Goal: Task Accomplishment & Management: Manage account settings

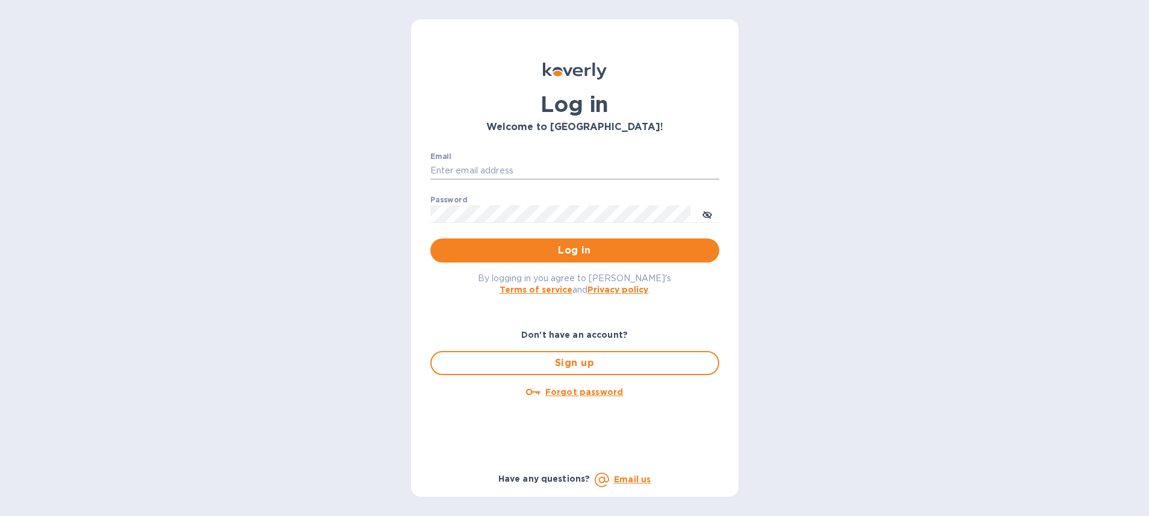
click at [489, 166] on input "Email" at bounding box center [574, 171] width 289 height 18
type input "ruth@airseaintl.net"
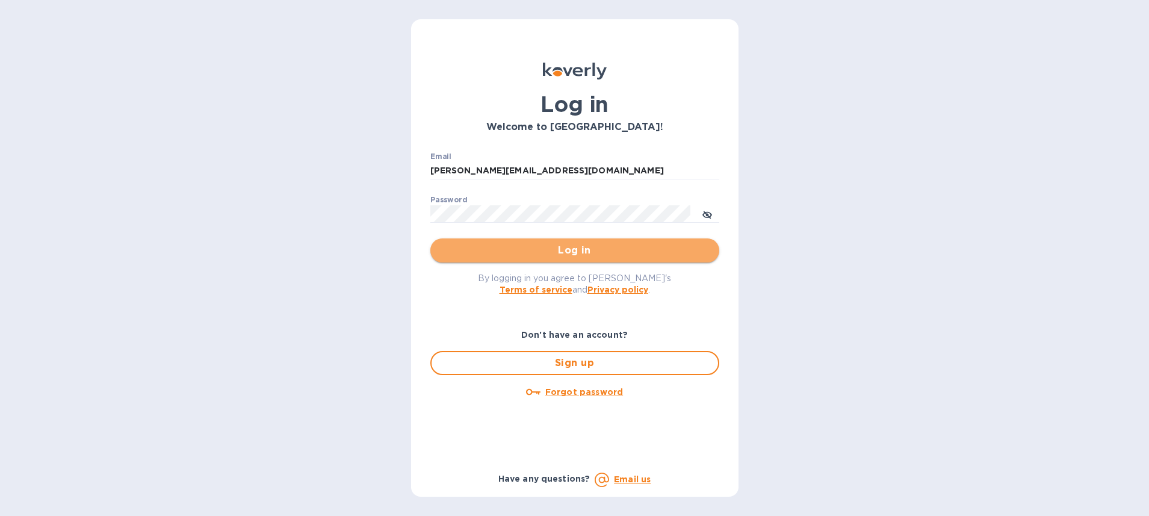
click at [548, 253] on span "Log in" at bounding box center [575, 250] width 270 height 14
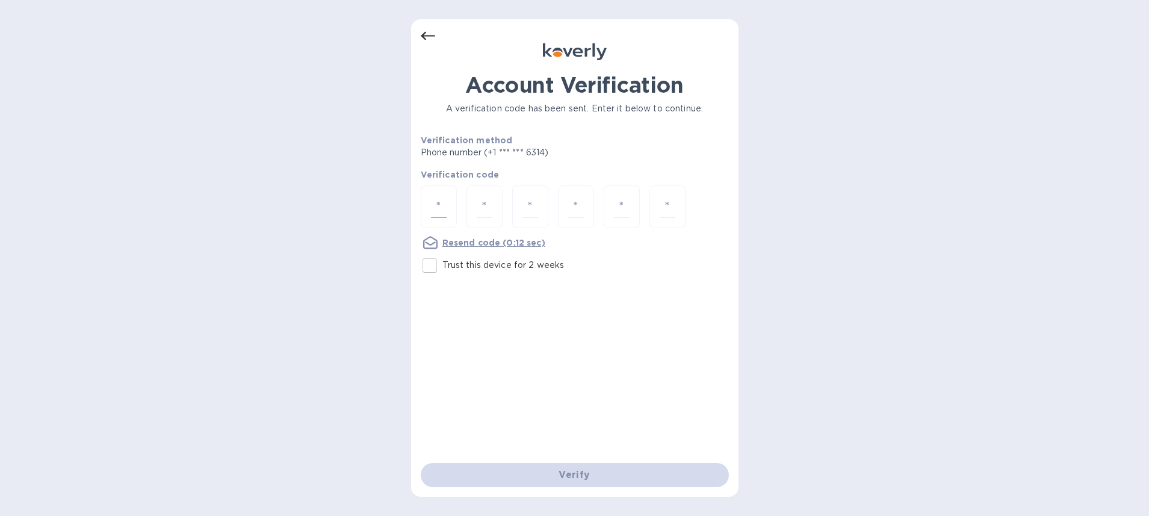
click at [426, 210] on div at bounding box center [439, 206] width 36 height 43
type input "9"
type input "4"
type input "1"
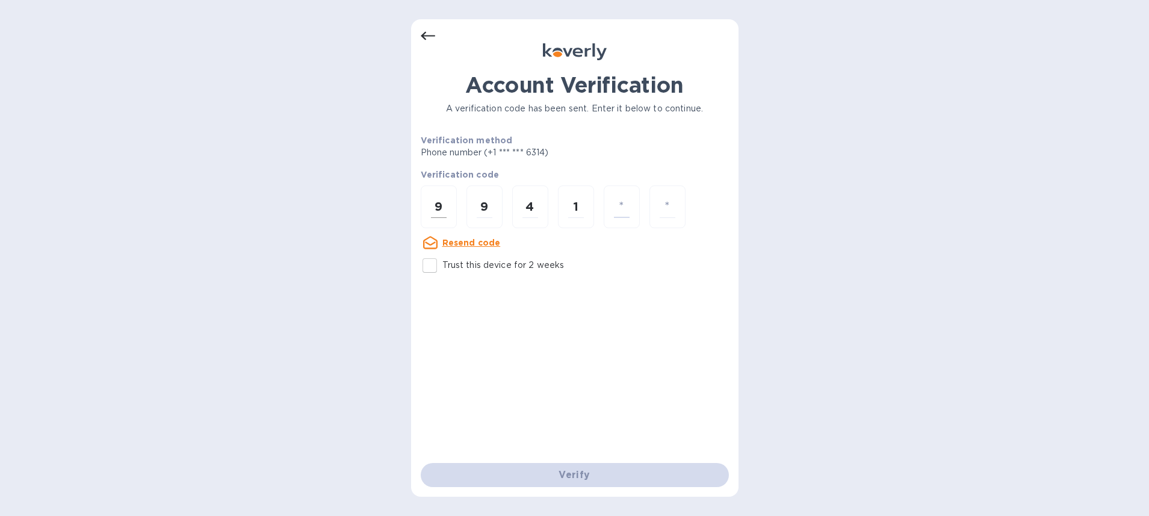
type input "5"
type input "0"
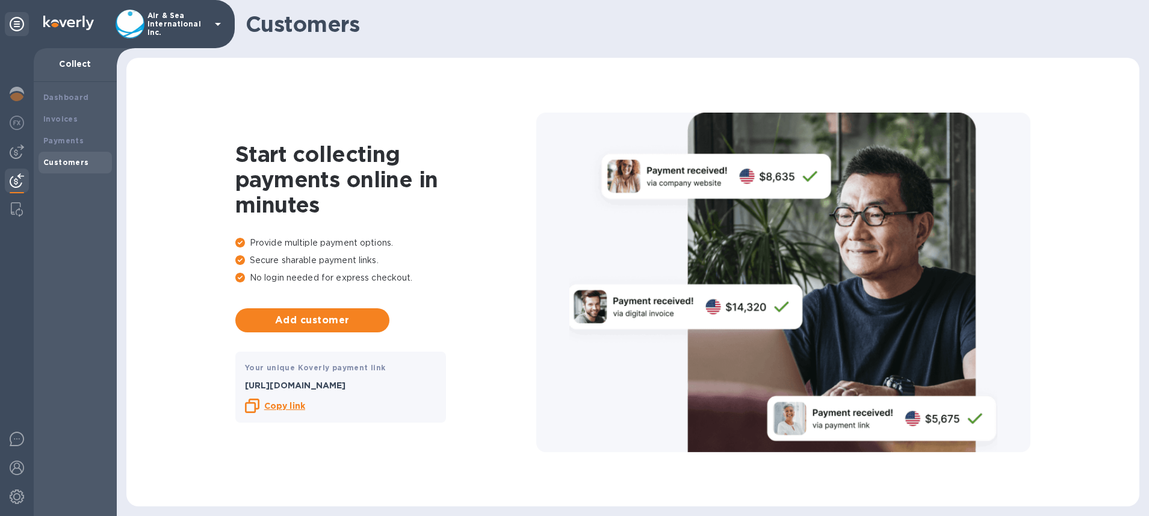
click at [218, 23] on icon at bounding box center [218, 24] width 6 height 3
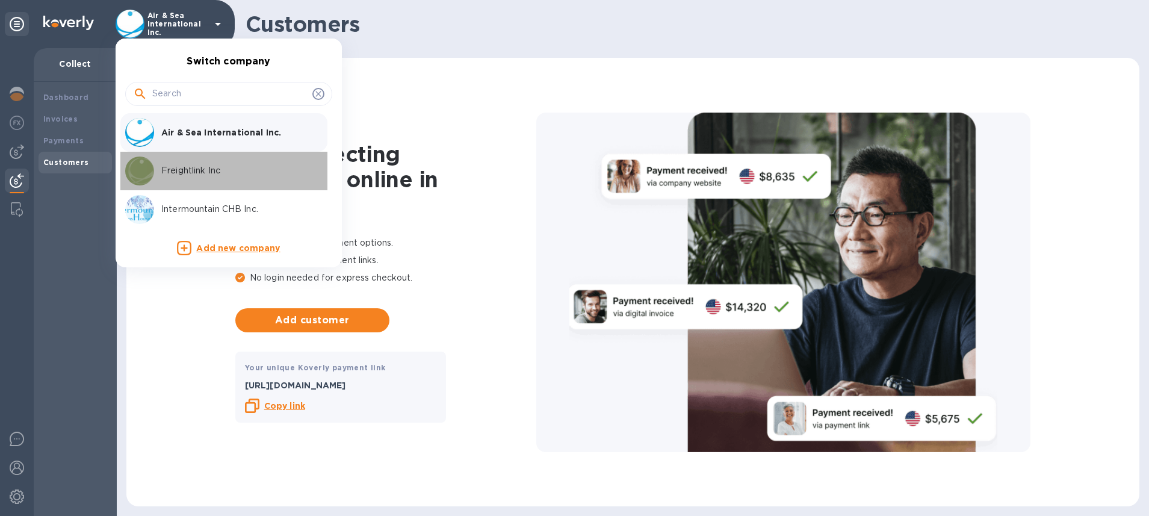
click at [240, 180] on div "Freightlink Inc" at bounding box center [219, 170] width 188 height 29
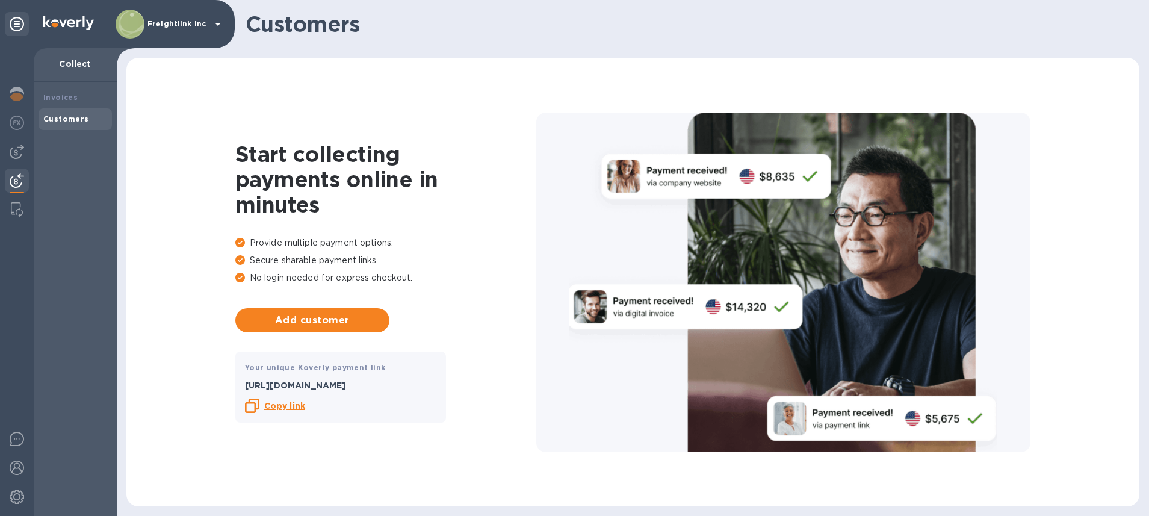
click at [288, 407] on b "Copy link" at bounding box center [284, 406] width 41 height 10
click at [15, 120] on img at bounding box center [17, 123] width 14 height 14
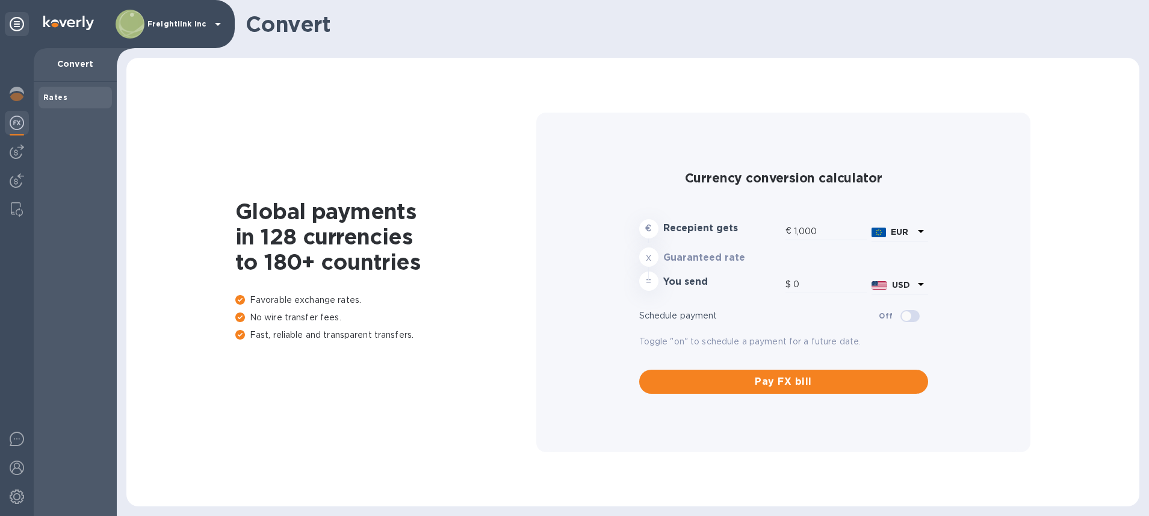
type input "1,179.99"
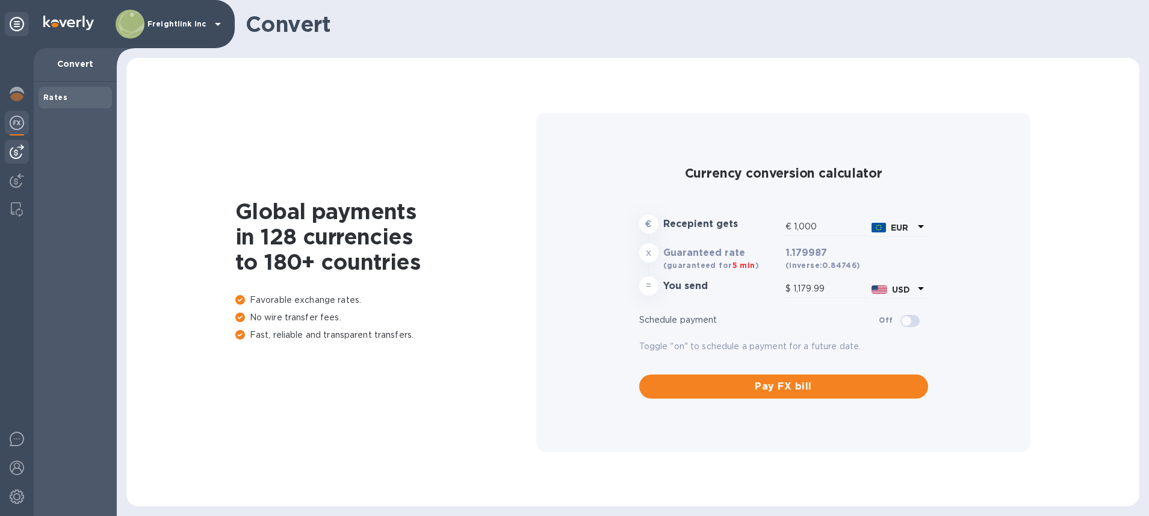
click at [14, 150] on img at bounding box center [17, 151] width 14 height 14
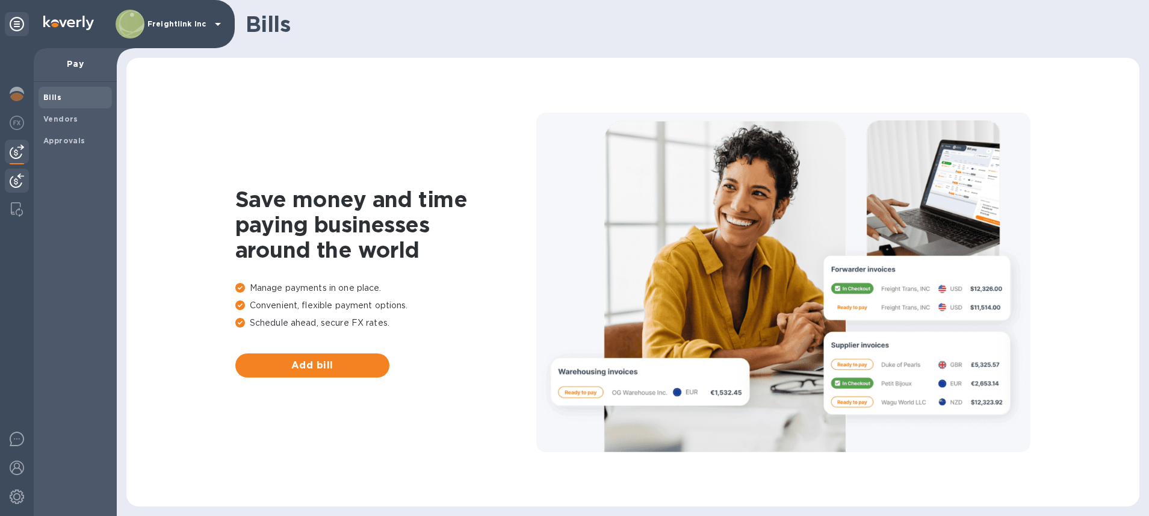
click at [13, 185] on img at bounding box center [17, 180] width 14 height 14
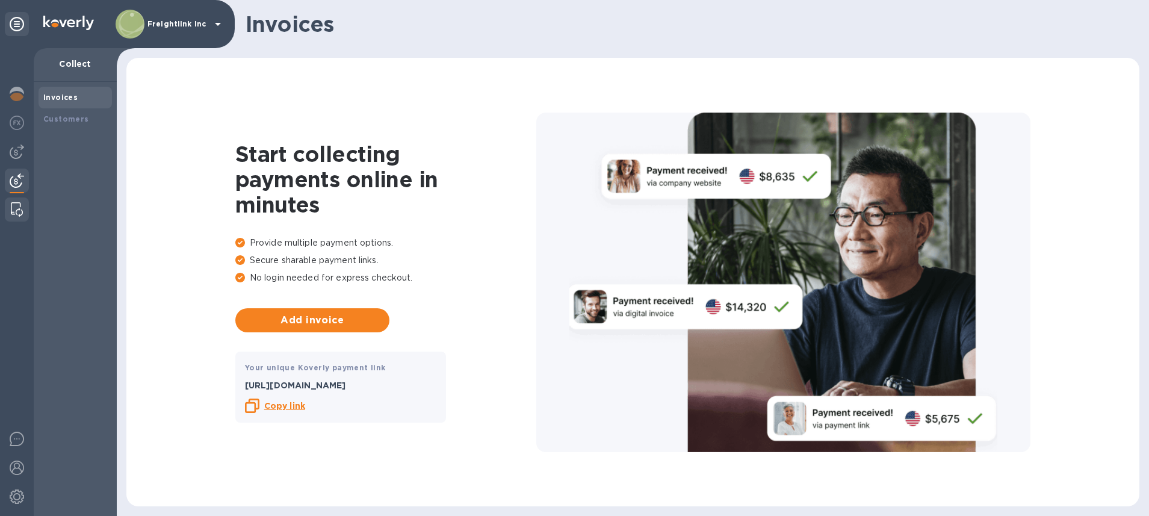
click at [16, 204] on img at bounding box center [17, 209] width 12 height 14
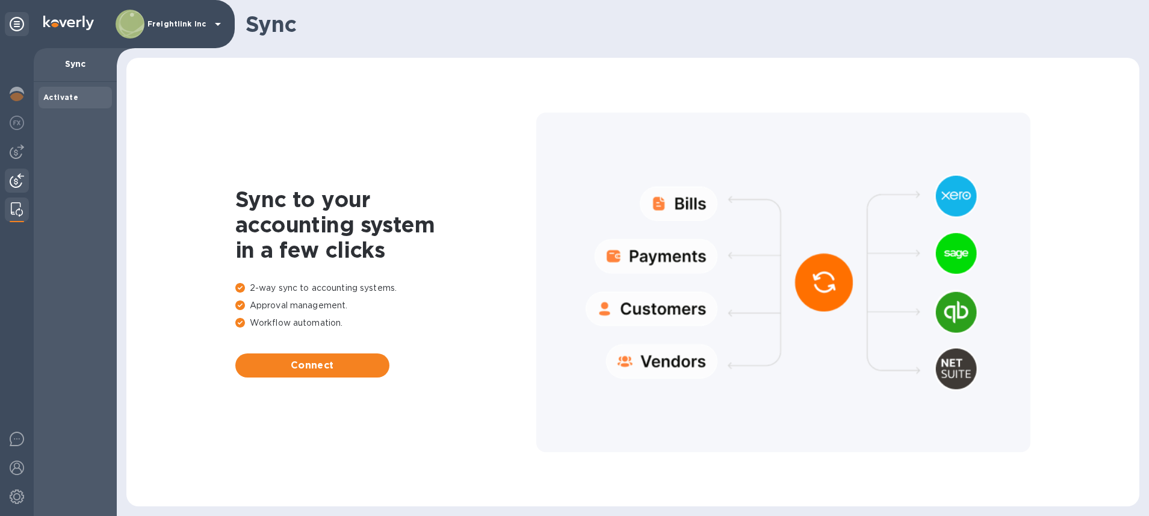
click at [14, 184] on img at bounding box center [17, 180] width 14 height 14
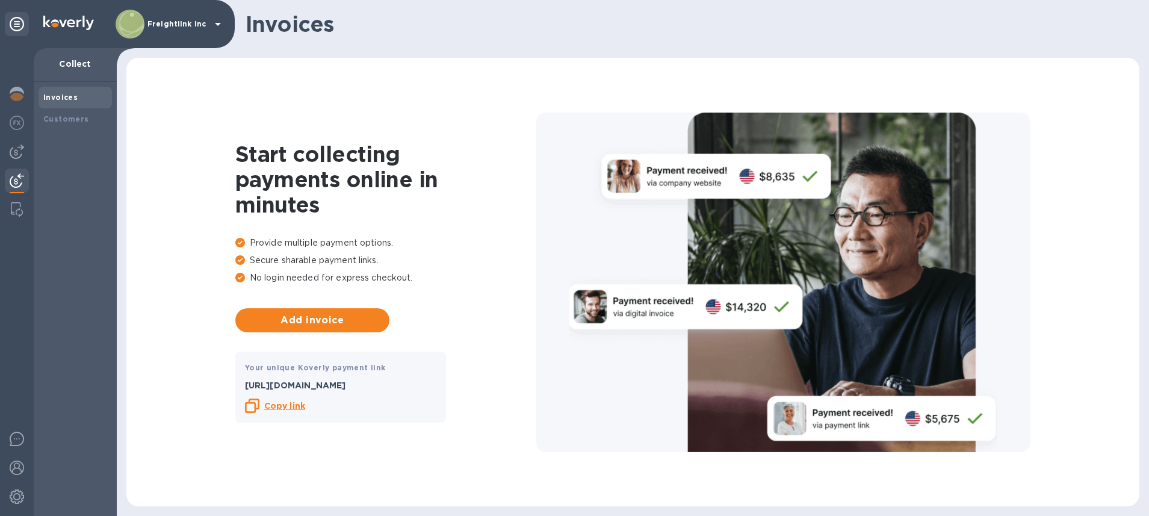
click at [7, 33] on div at bounding box center [17, 24] width 24 height 24
